Goal: Task Accomplishment & Management: Complete application form

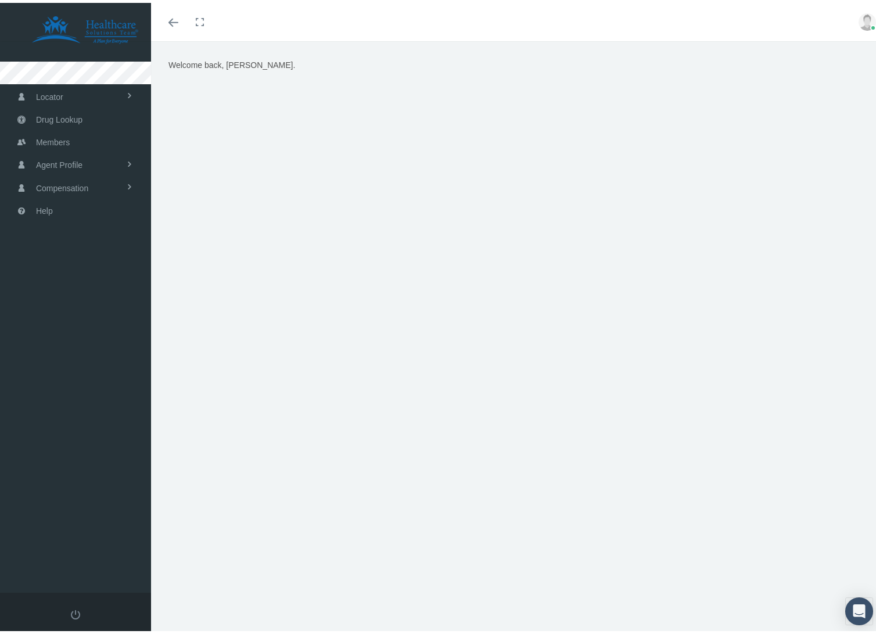
click at [207, 185] on div "Welcome back, MANUEL." at bounding box center [518, 201] width 716 height 290
click at [74, 120] on span "Drug Lookup" at bounding box center [59, 117] width 46 height 22
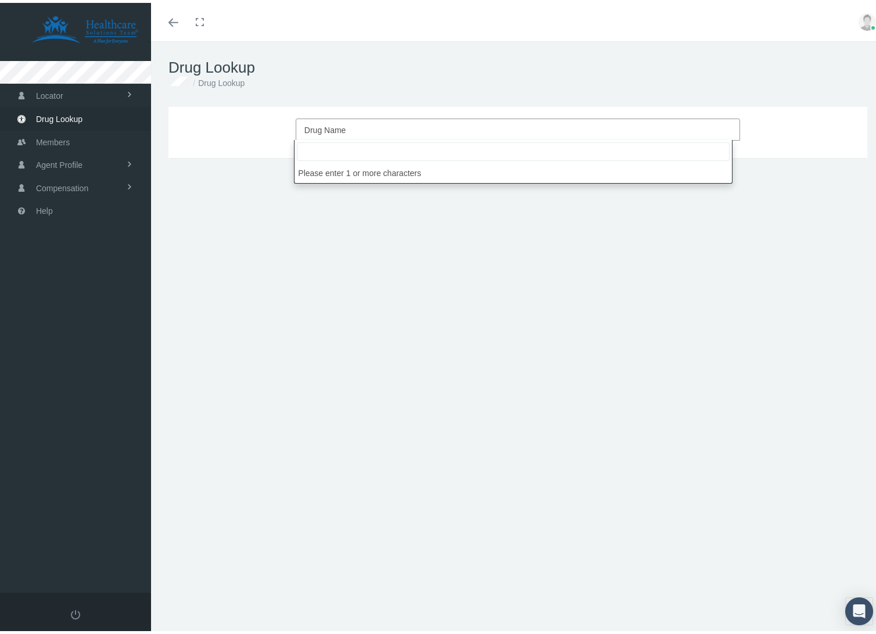
click at [346, 123] on span "Drug Name" at bounding box center [514, 127] width 420 height 15
click at [62, 143] on span "Members" at bounding box center [53, 139] width 34 height 22
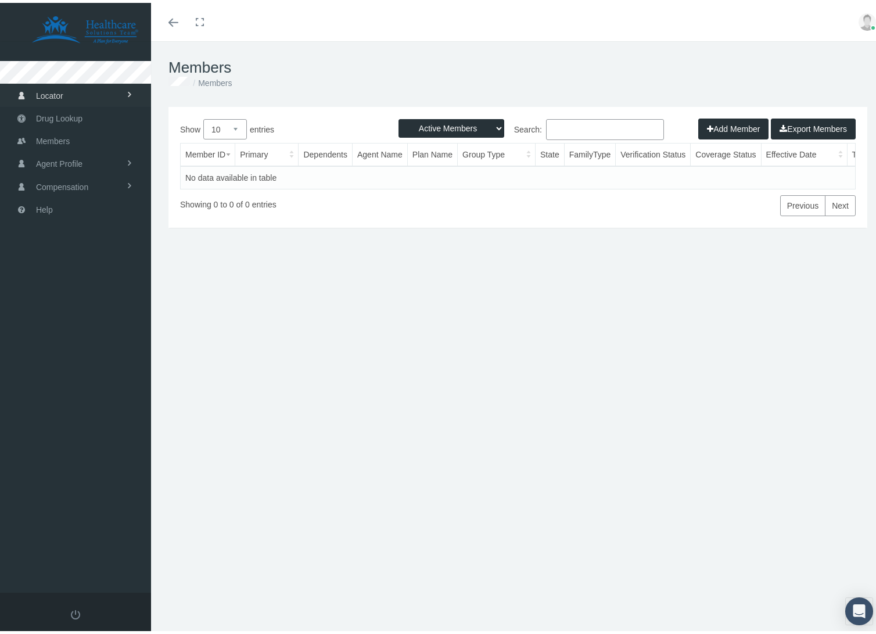
click at [52, 95] on span "Locator" at bounding box center [49, 93] width 27 height 22
click at [49, 167] on span "Drug Lookup" at bounding box center [59, 162] width 46 height 22
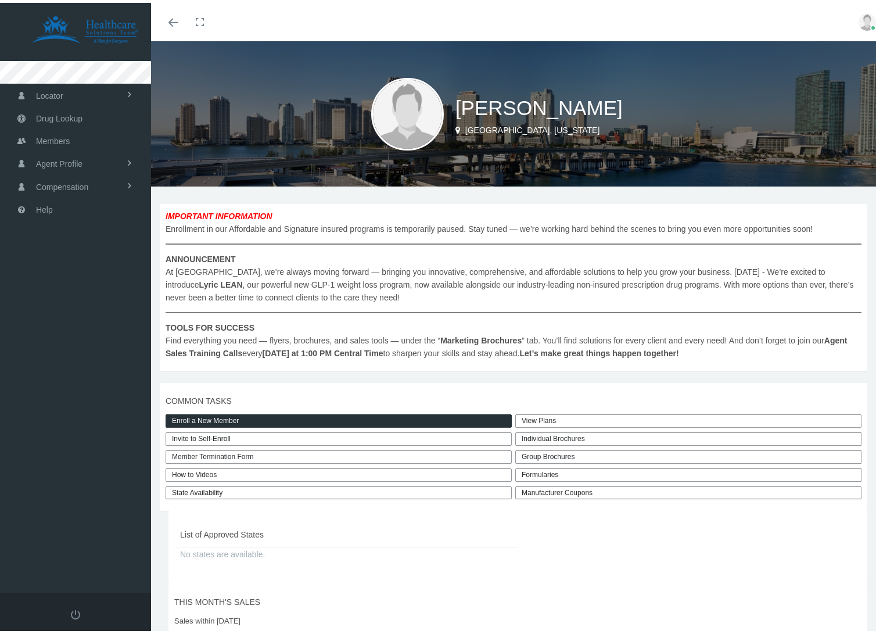
click at [257, 417] on link "Enroll a New Member" at bounding box center [339, 417] width 346 height 13
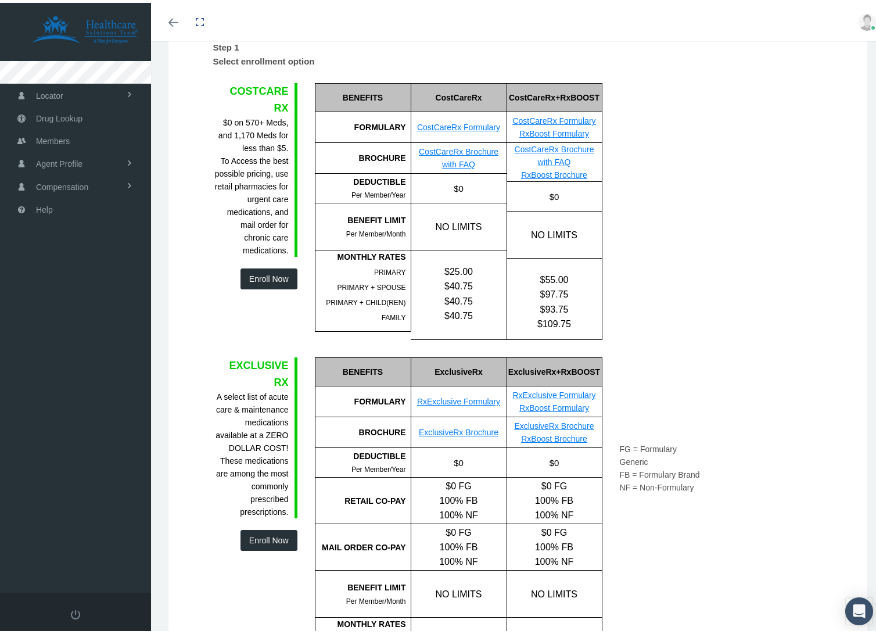
scroll to position [152, 0]
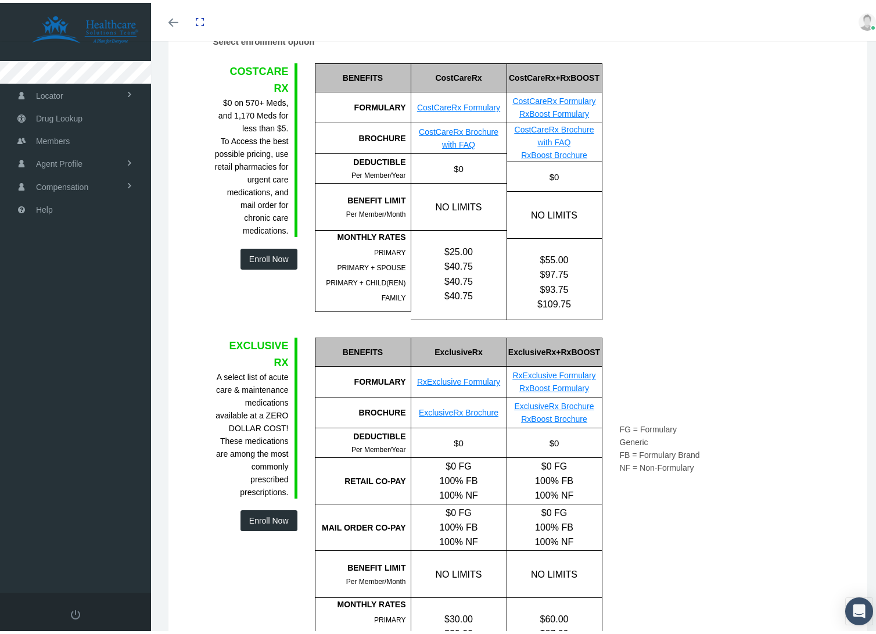
click at [271, 255] on button "Enroll Now" at bounding box center [268, 256] width 57 height 21
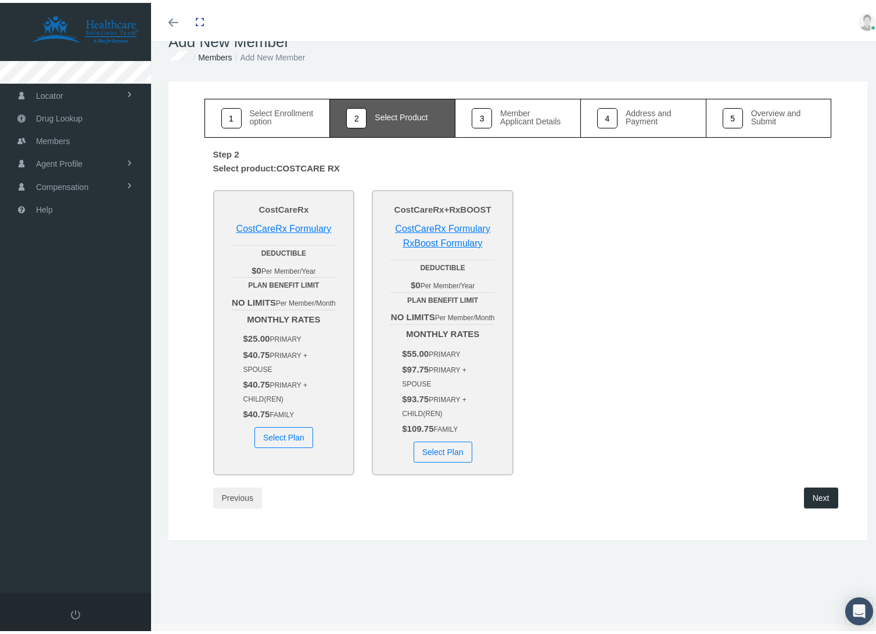
scroll to position [0, 0]
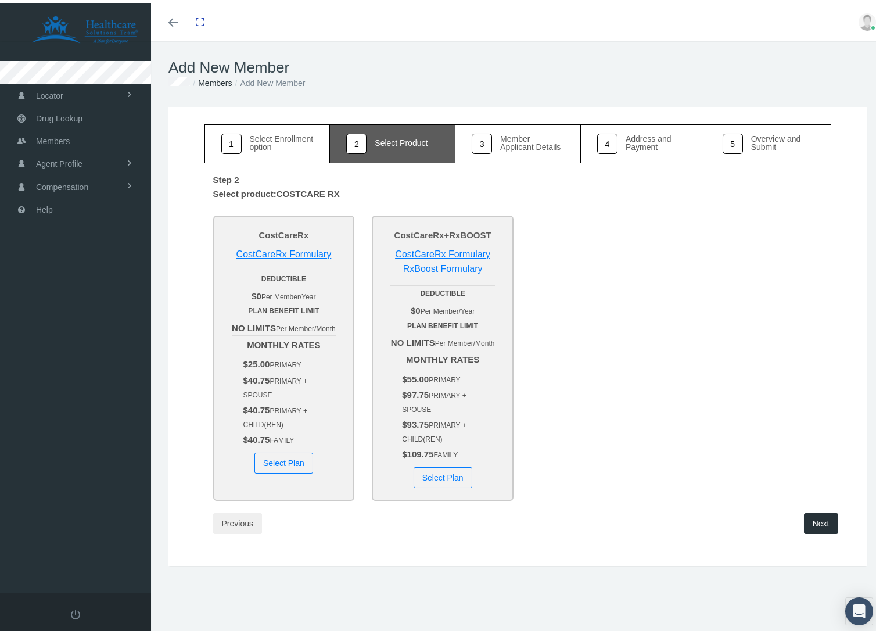
click at [294, 471] on button "Select Plan" at bounding box center [283, 460] width 59 height 21
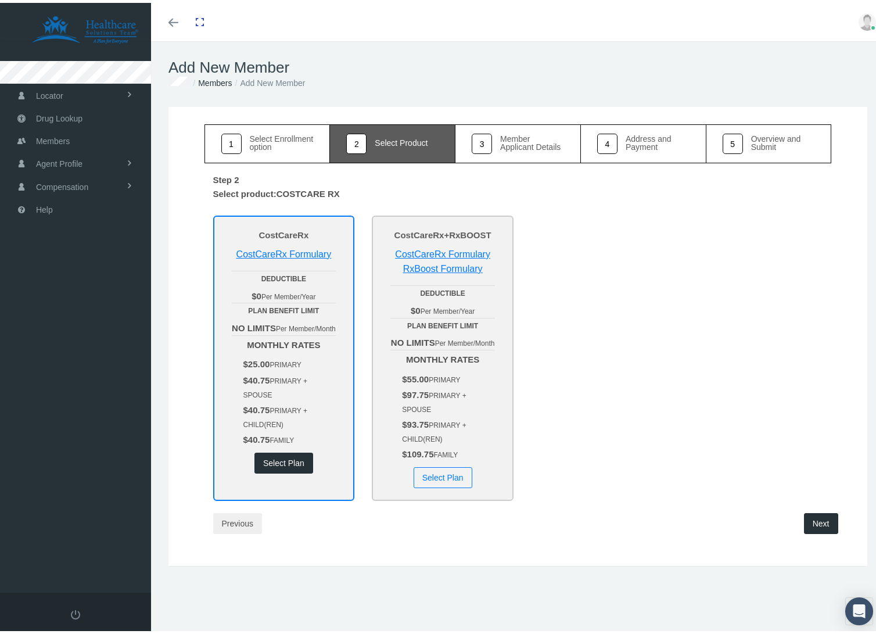
click at [830, 531] on button "Next" at bounding box center [821, 520] width 34 height 21
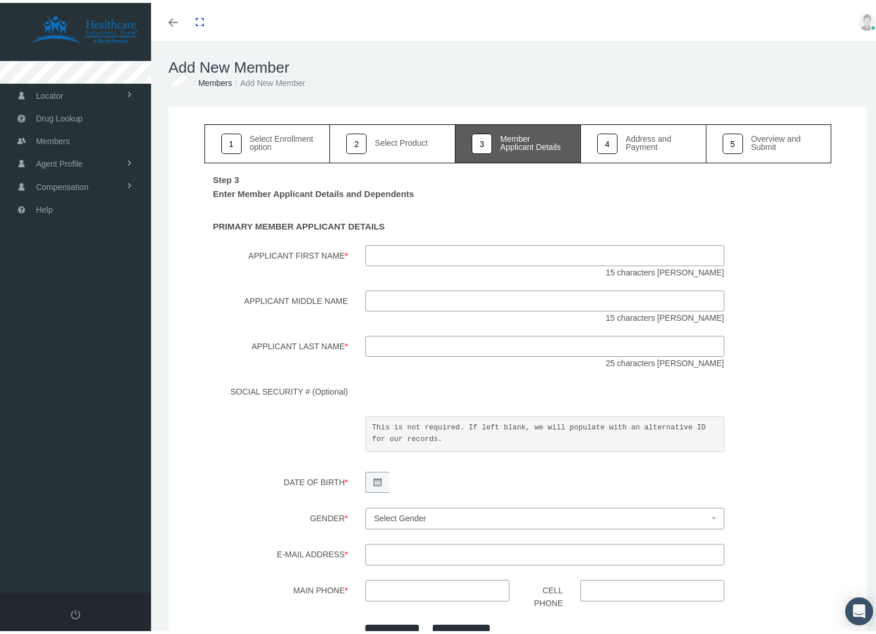
click at [483, 251] on input "Applicant First Name *" at bounding box center [544, 252] width 359 height 21
type input "Manny"
type input "[PERSON_NAME]"
click at [375, 471] on span at bounding box center [377, 479] width 24 height 21
click at [374, 481] on icon at bounding box center [378, 479] width 8 height 8
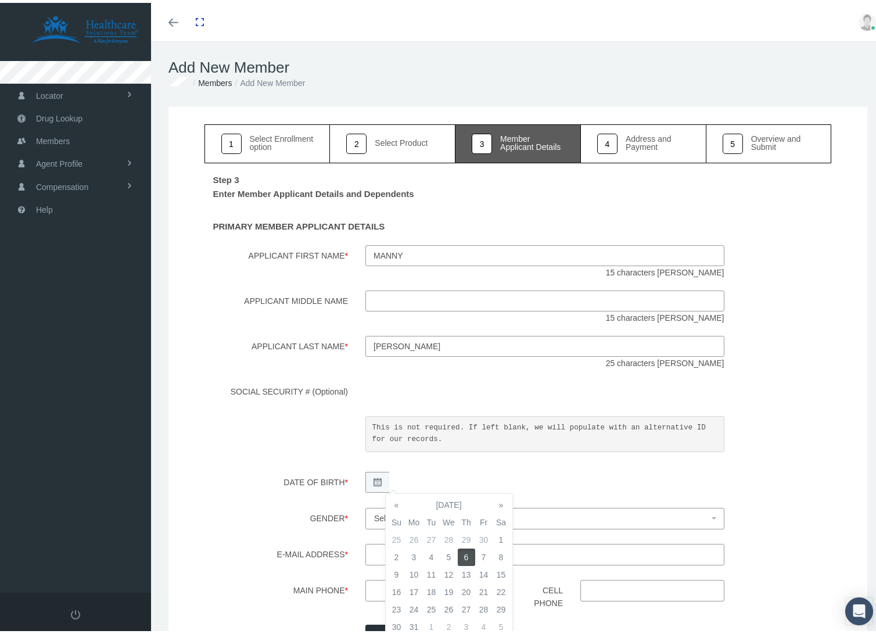
click at [450, 560] on td "5" at bounding box center [448, 553] width 17 height 17
click at [314, 530] on div "Step 3 Enter Member Applicant Details and Dependents PRIMARY MEMBER APPLICANT D…" at bounding box center [517, 431] width 627 height 543
click at [385, 523] on span "Select Gender" at bounding box center [544, 515] width 359 height 21
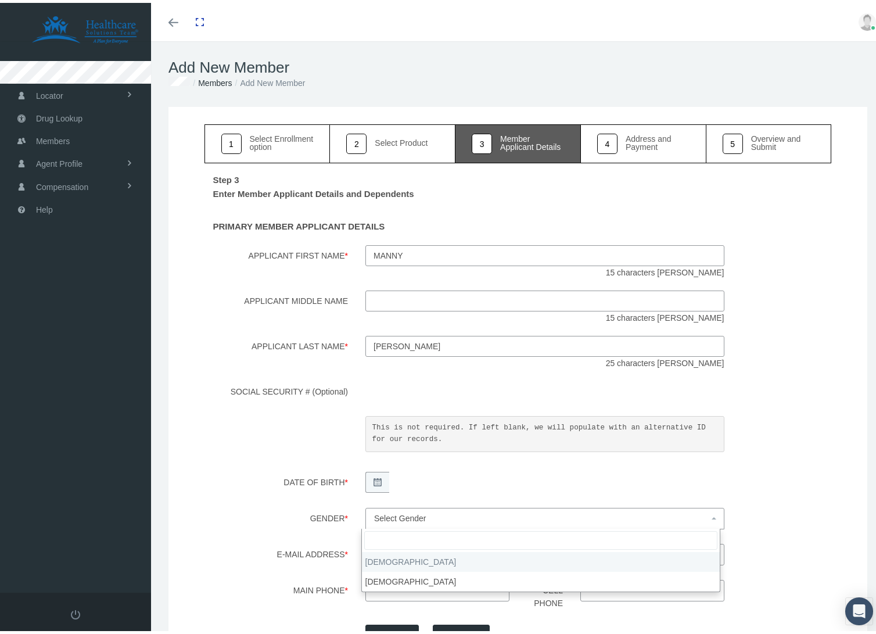
select select "M"
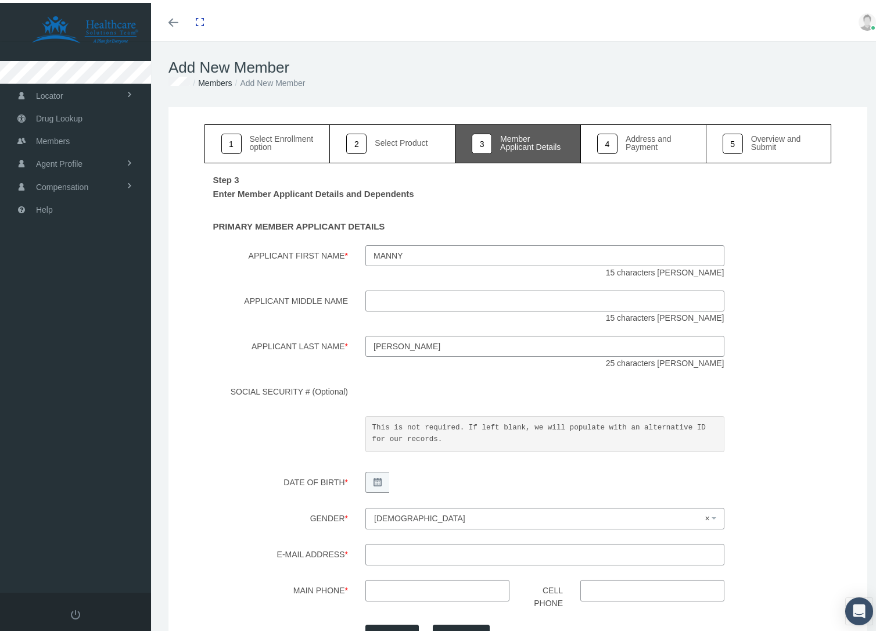
click at [387, 555] on input "E-mail Address *" at bounding box center [544, 551] width 359 height 21
type input "[EMAIL_ADDRESS][DOMAIN_NAME]"
click at [379, 595] on input "Main Phone *" at bounding box center [437, 587] width 144 height 21
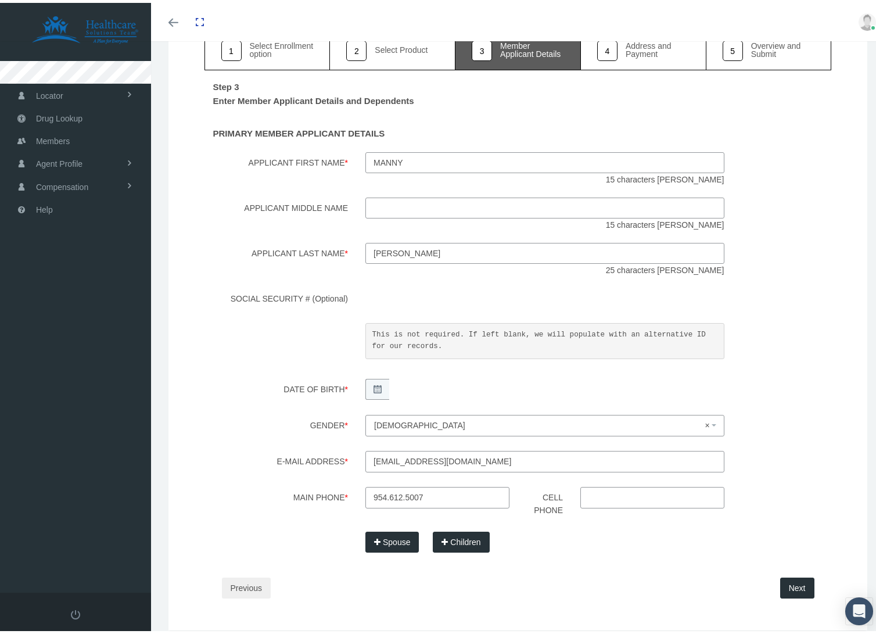
scroll to position [95, 0]
type input "[PHONE_NUMBER]"
click at [795, 577] on button "Next" at bounding box center [797, 583] width 34 height 21
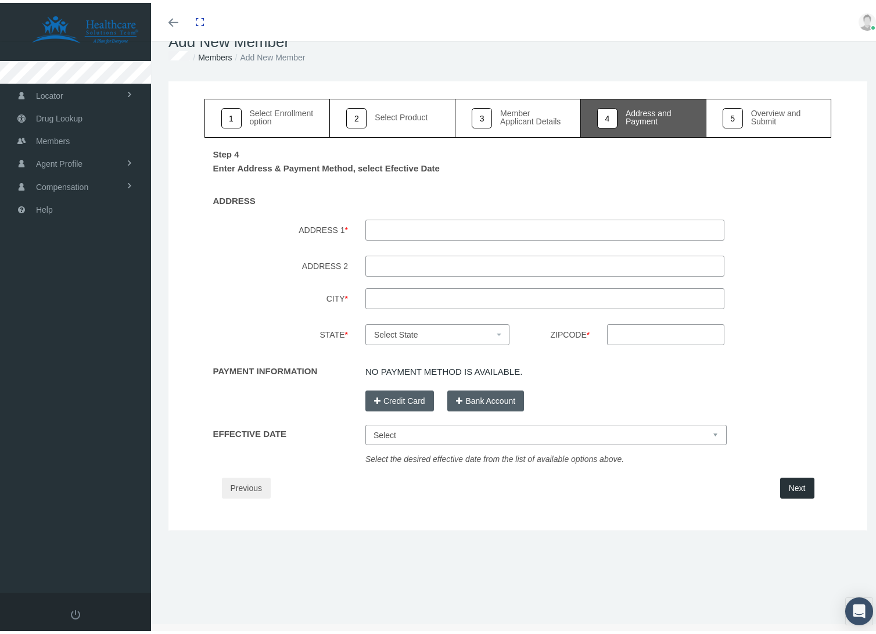
scroll to position [0, 0]
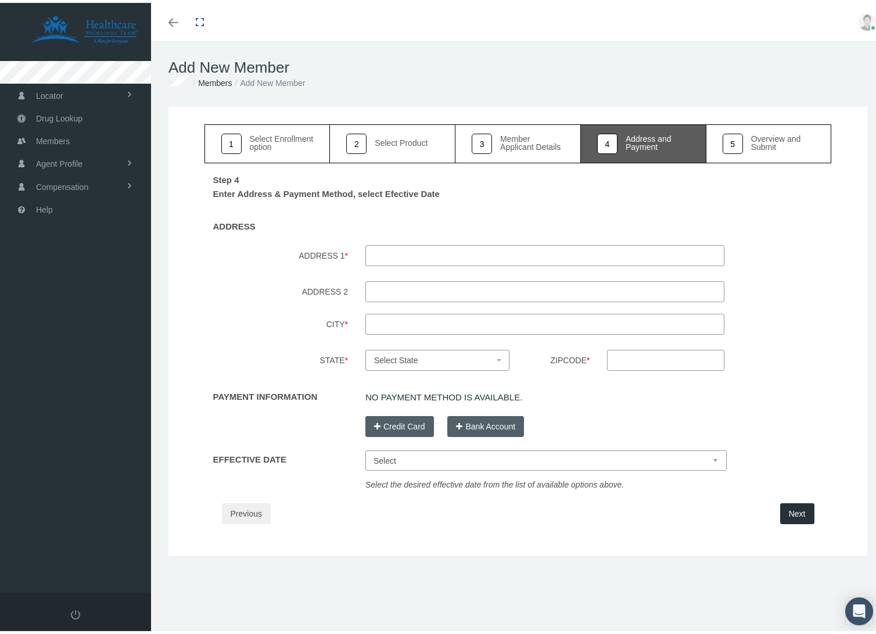
click at [428, 450] on select "Select [DATE] [DATE] [DATE] [DATE]" at bounding box center [545, 457] width 361 height 20
select select "[DATE]"
click at [365, 447] on select "Select [DATE] [DATE] [DATE] [DATE]" at bounding box center [545, 457] width 361 height 20
click at [429, 259] on input "ADDRESS 1 *" at bounding box center [544, 252] width 359 height 21
click at [84, 181] on span "Compensation" at bounding box center [62, 184] width 52 height 22
